Goal: Transaction & Acquisition: Purchase product/service

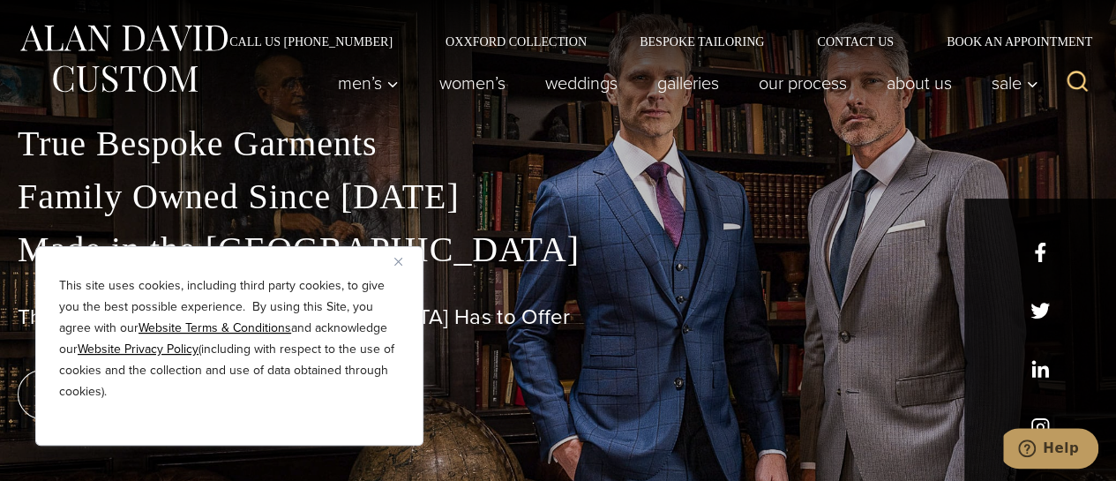
click at [394, 261] on img "Close" at bounding box center [398, 262] width 8 height 8
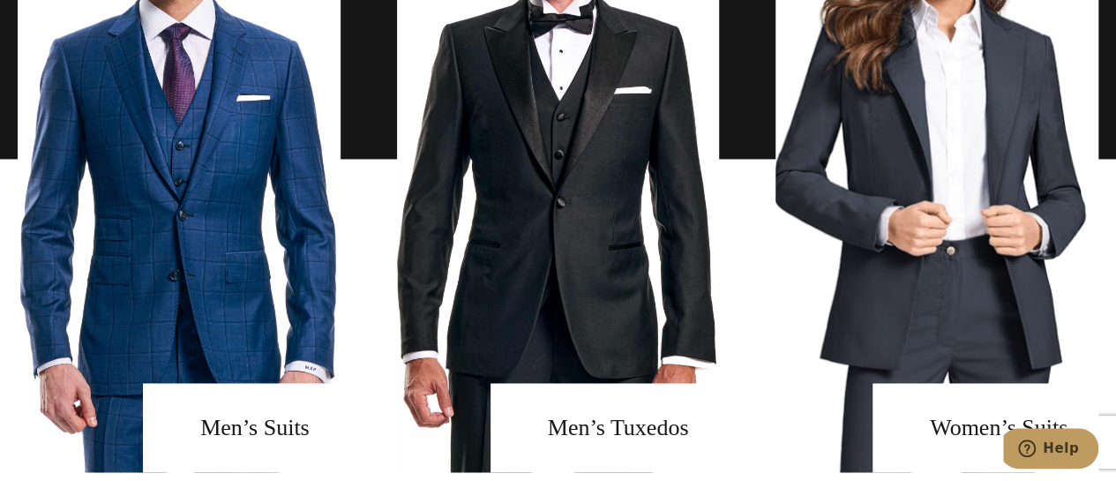
scroll to position [1234, 0]
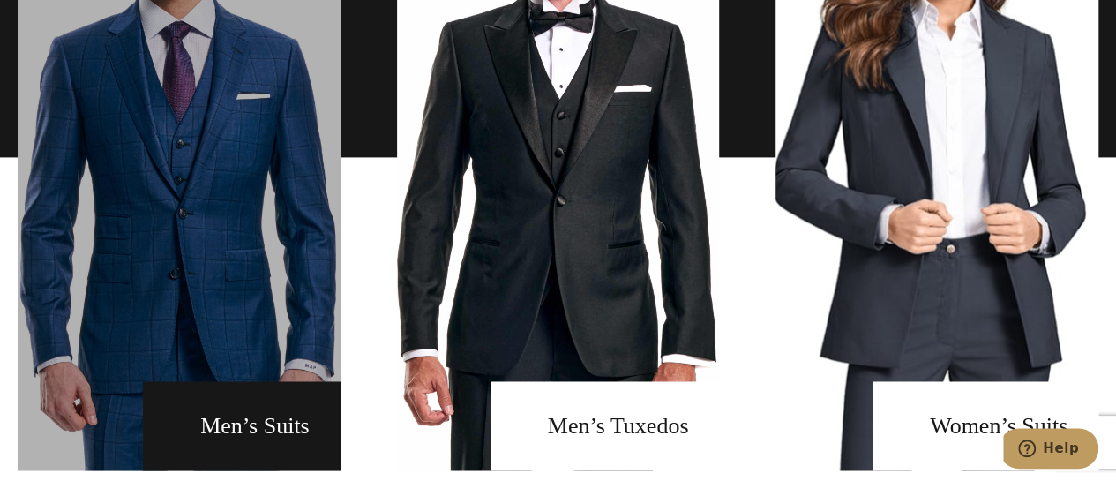
click at [270, 424] on link "men's suits" at bounding box center [179, 157] width 323 height 626
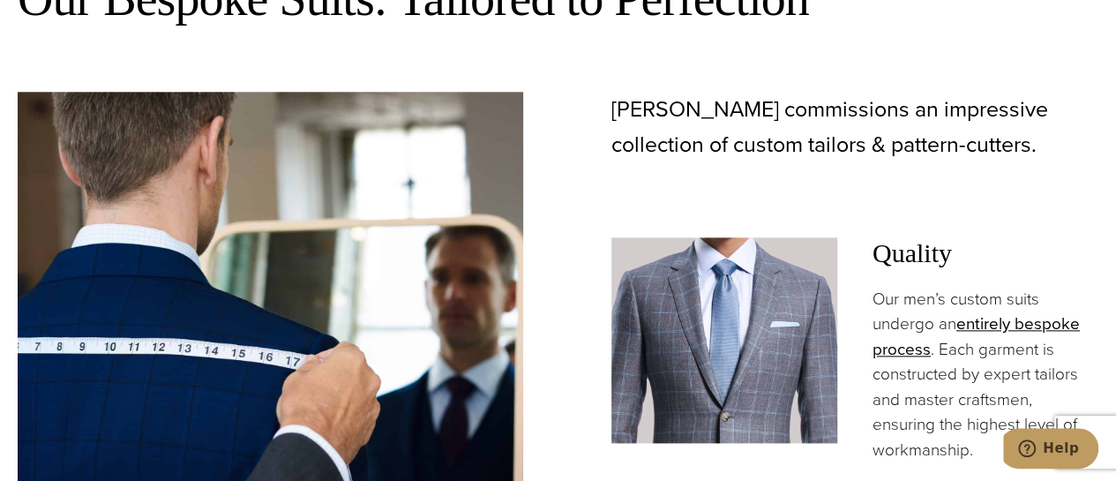
scroll to position [842, 0]
